Goal: Information Seeking & Learning: Learn about a topic

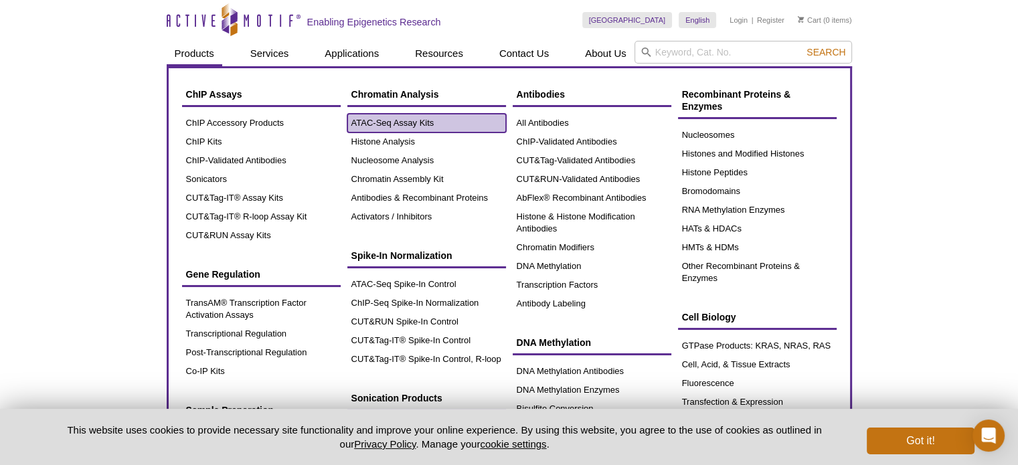
click at [395, 114] on link "ATAC-Seq Assay Kits" at bounding box center [426, 123] width 159 height 19
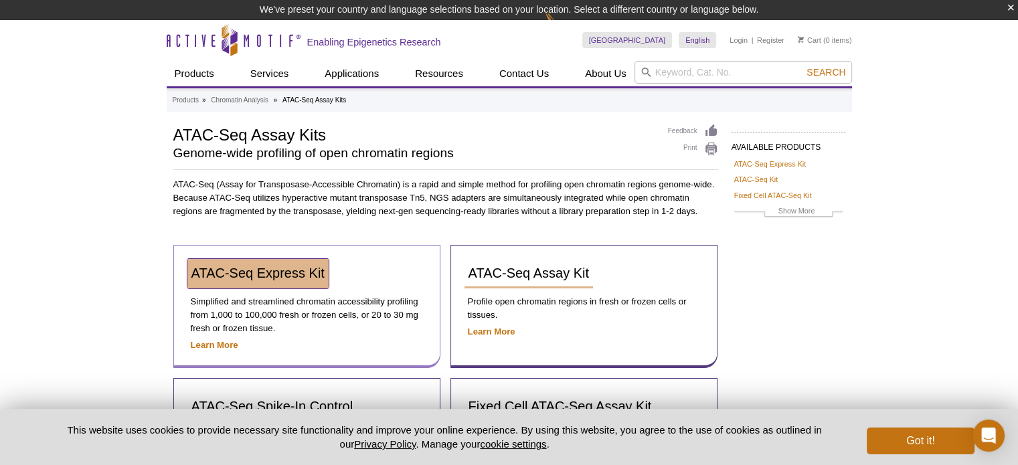
click at [277, 272] on span "ATAC-Seq Express Kit" at bounding box center [257, 273] width 133 height 15
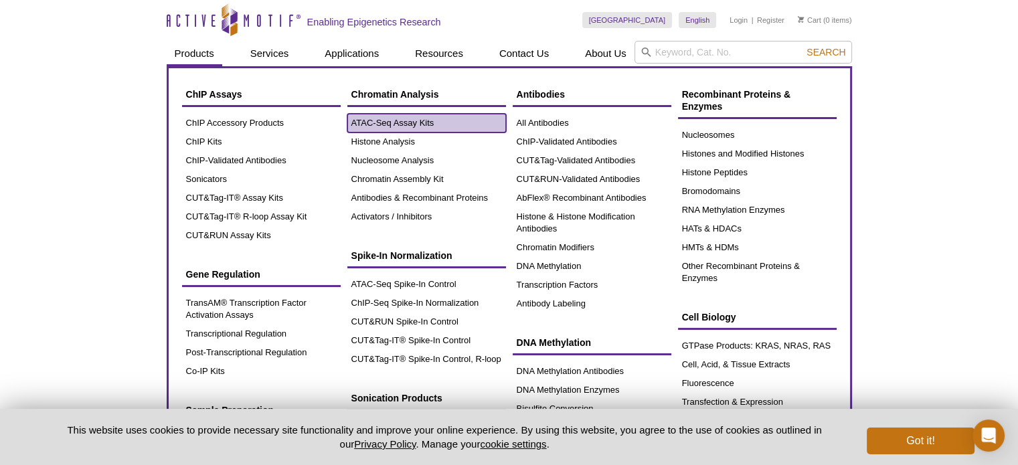
click at [389, 125] on link "ATAC-Seq Assay Kits" at bounding box center [426, 123] width 159 height 19
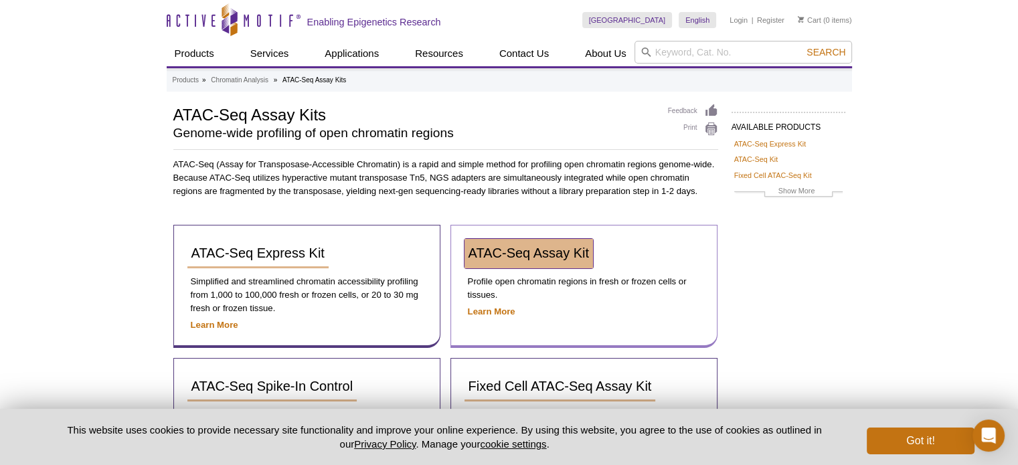
click at [531, 249] on span "ATAC-Seq Assay Kit" at bounding box center [528, 253] width 120 height 15
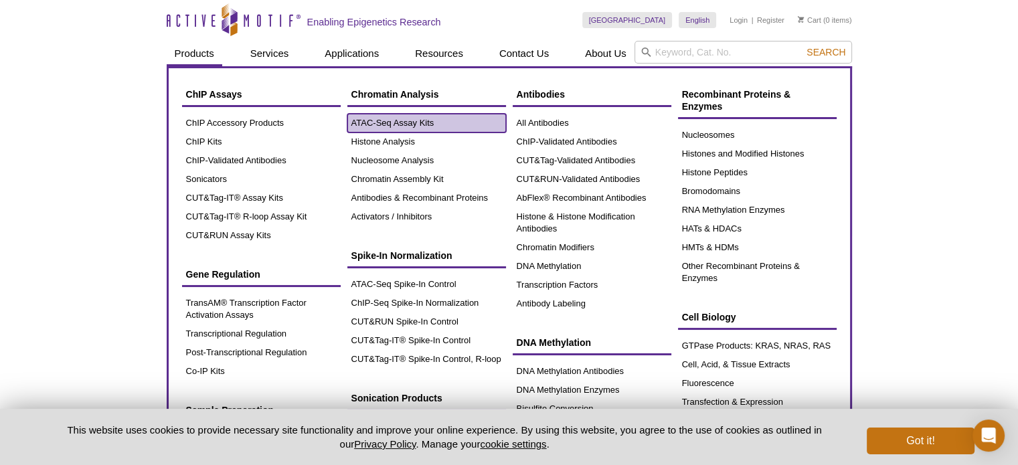
click at [393, 121] on link "ATAC-Seq Assay Kits" at bounding box center [426, 123] width 159 height 19
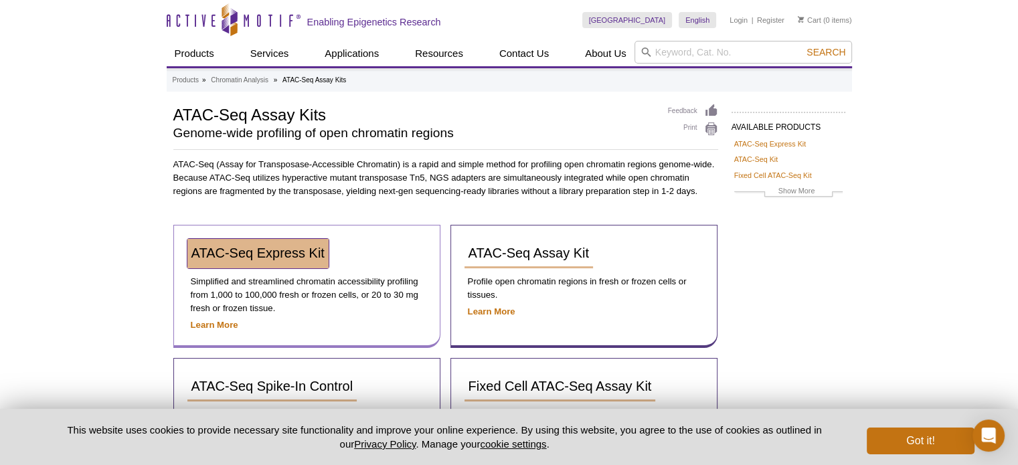
click at [289, 246] on span "ATAC-Seq Express Kit" at bounding box center [257, 253] width 133 height 15
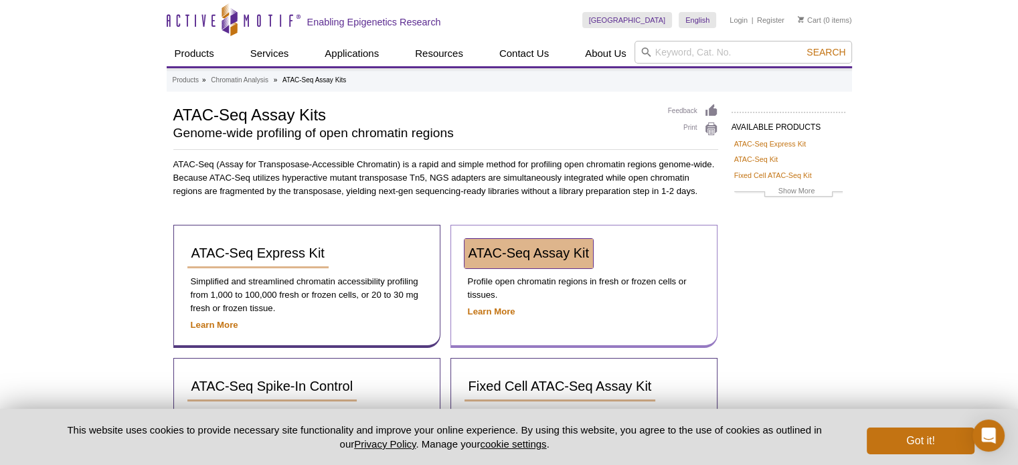
click at [544, 253] on span "ATAC-Seq Assay Kit" at bounding box center [528, 253] width 120 height 15
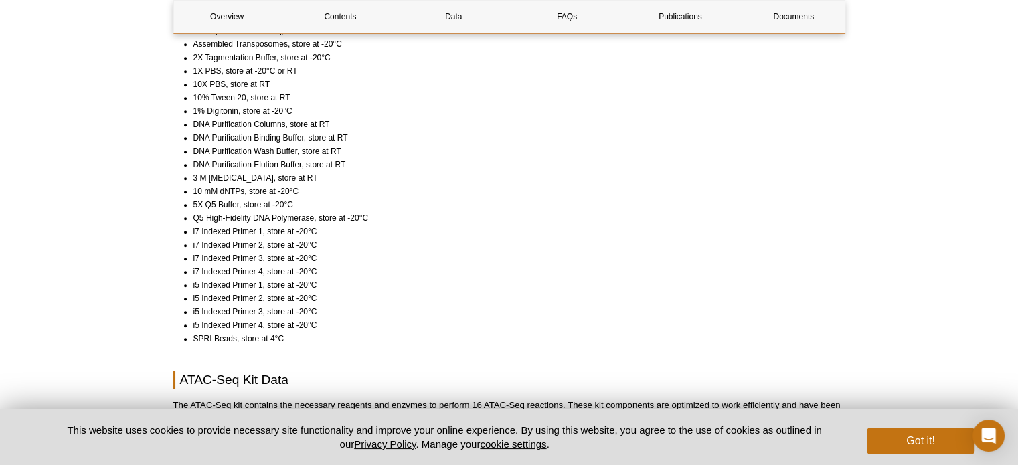
scroll to position [1053, 0]
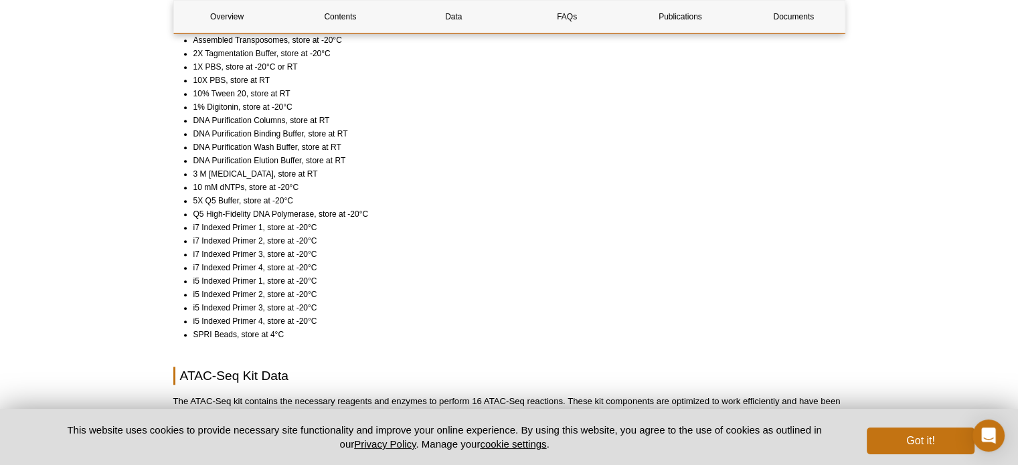
drag, startPoint x: 1022, startPoint y: 27, endPoint x: 1024, endPoint y: 149, distance: 122.5
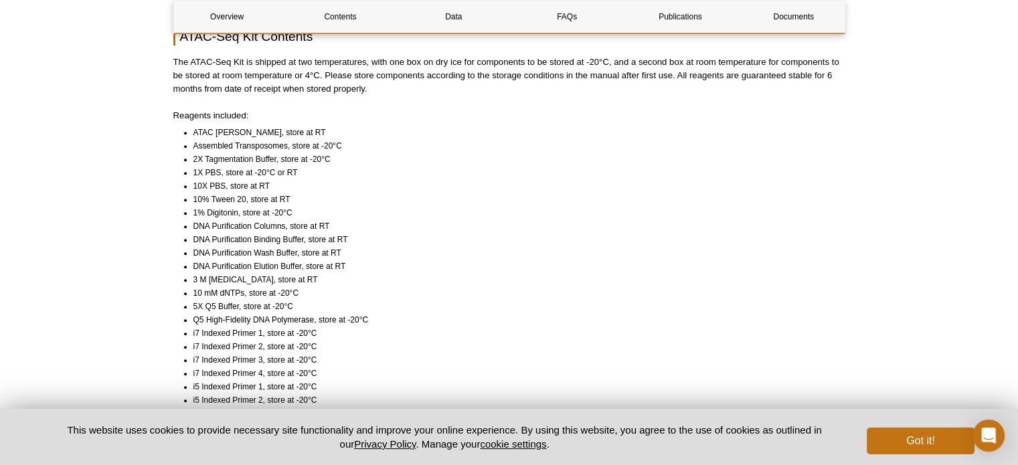
scroll to position [942, 0]
